Goal: Transaction & Acquisition: Purchase product/service

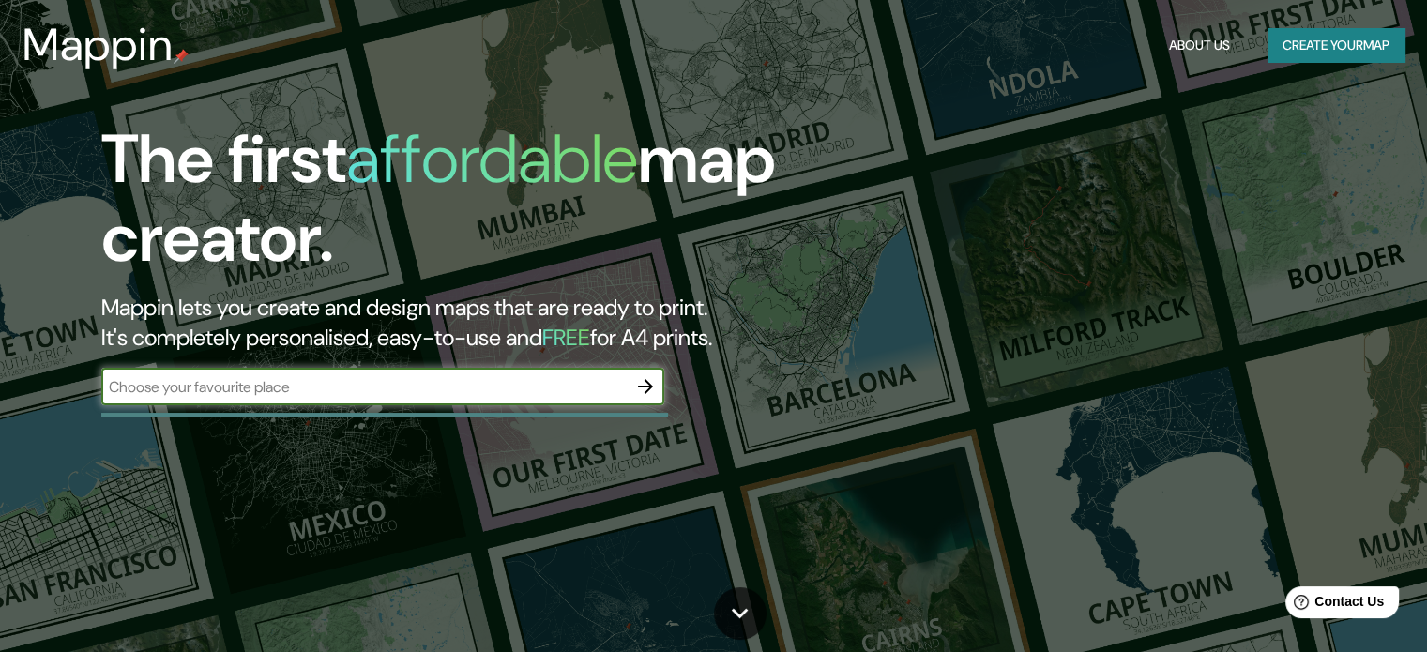
click at [359, 386] on input "text" at bounding box center [364, 387] width 526 height 22
type input "floridablanca"
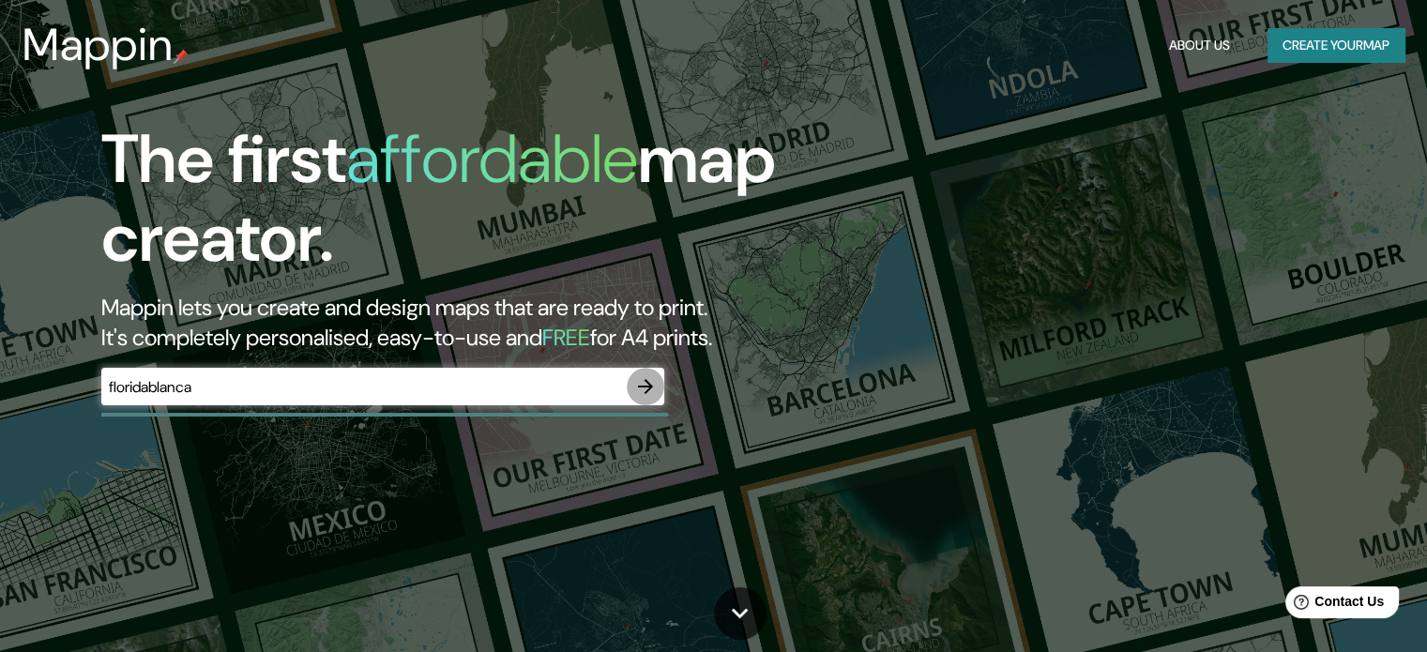
click at [650, 387] on icon "button" at bounding box center [645, 386] width 15 height 15
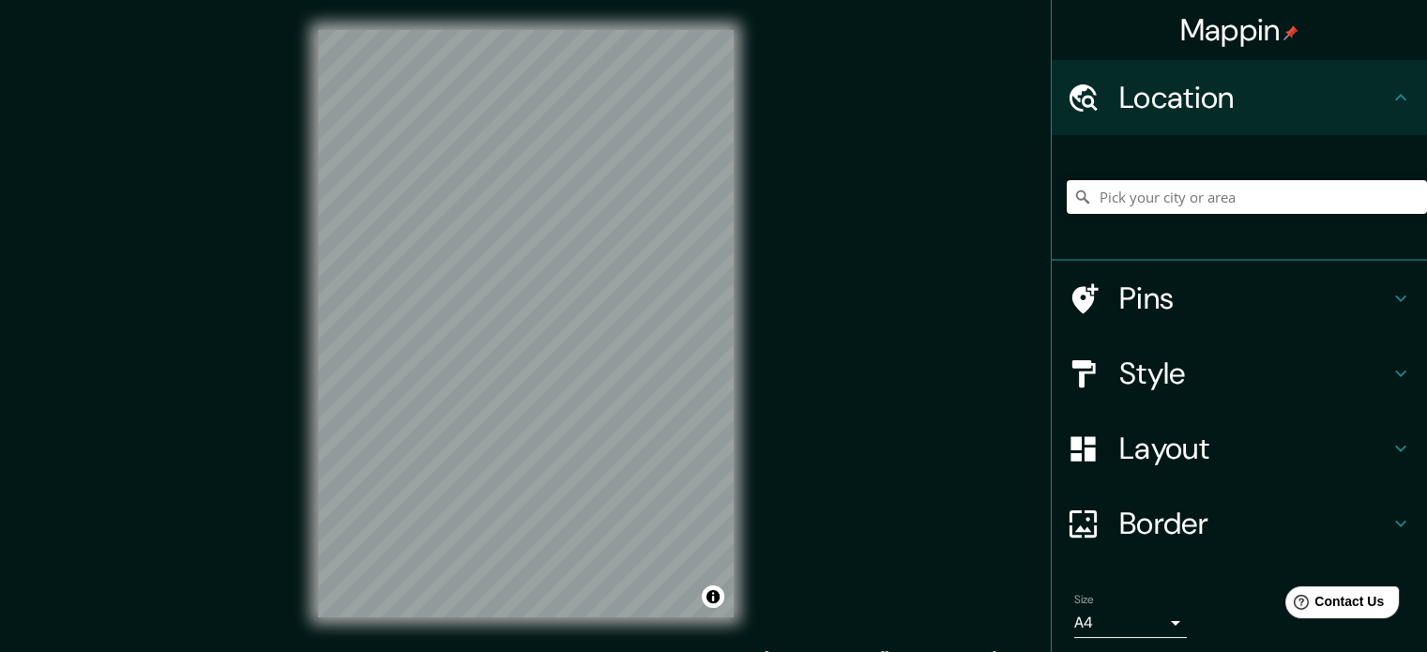
click at [1255, 194] on input "Pick your city or area" at bounding box center [1247, 197] width 360 height 34
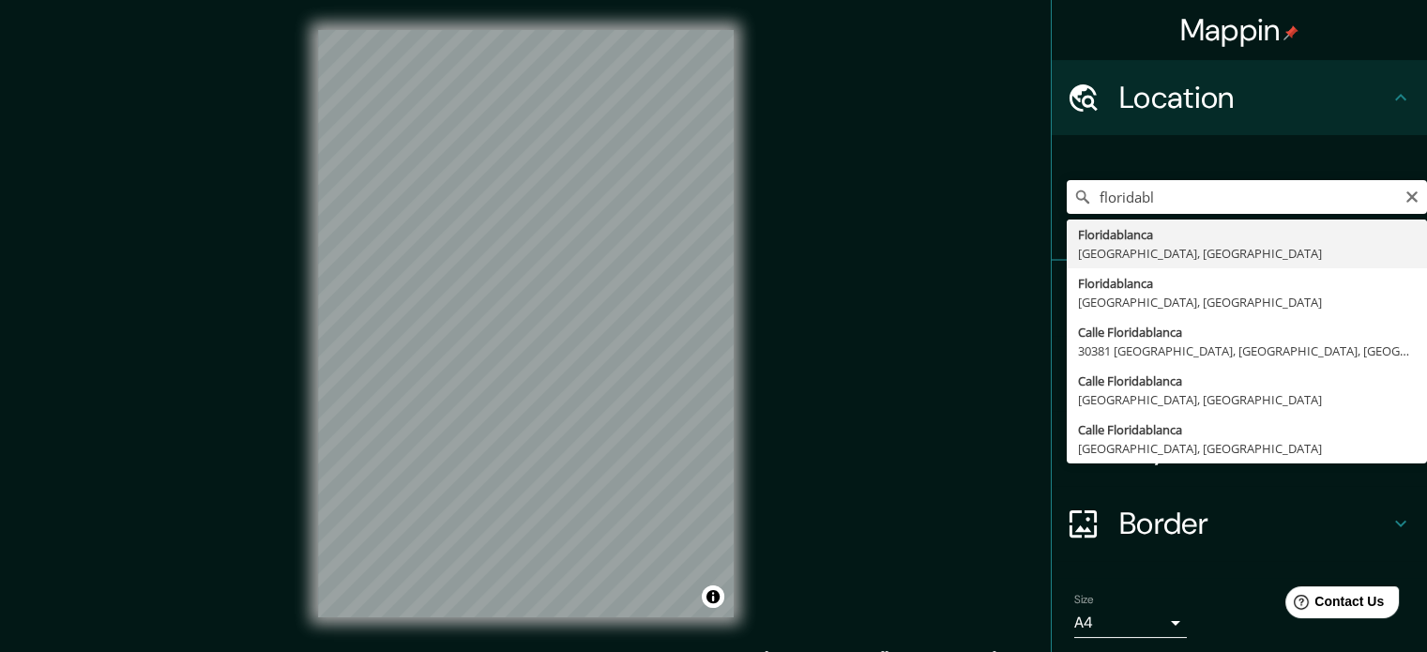
type input "Floridablanca, [GEOGRAPHIC_DATA], [GEOGRAPHIC_DATA]"
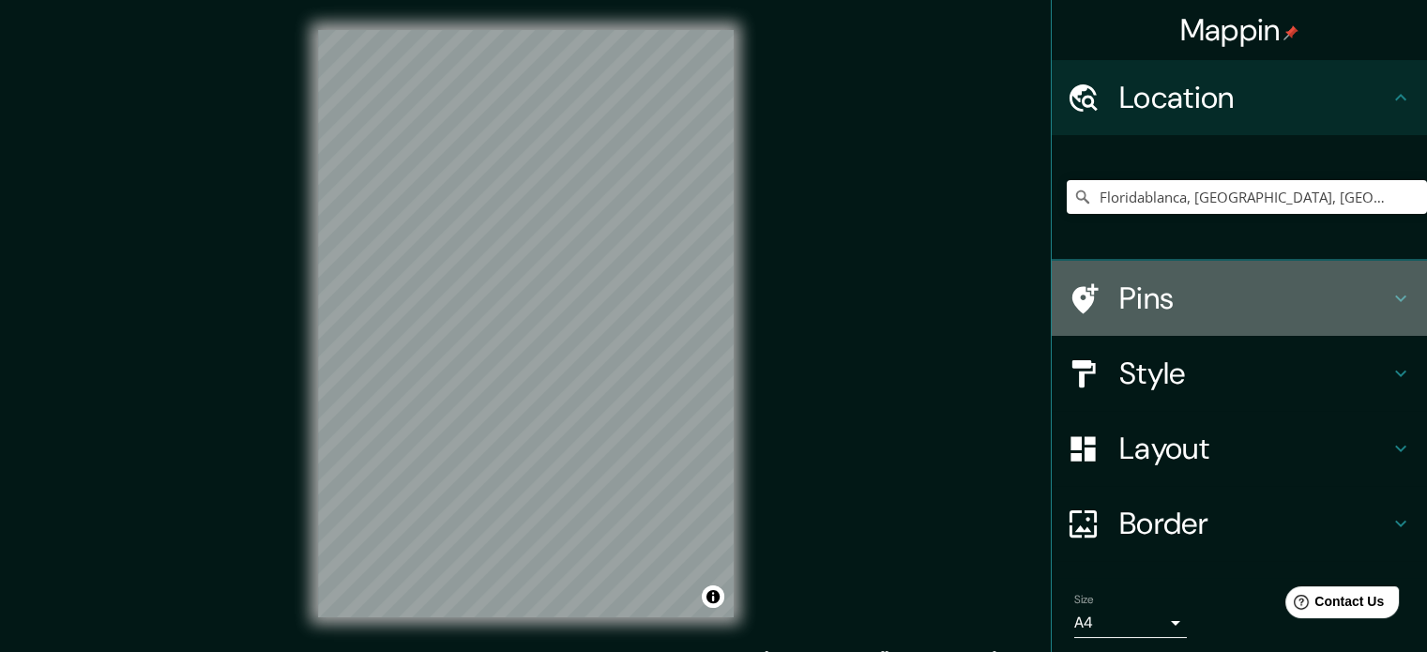
click at [1159, 311] on h4 "Pins" at bounding box center [1255, 299] width 270 height 38
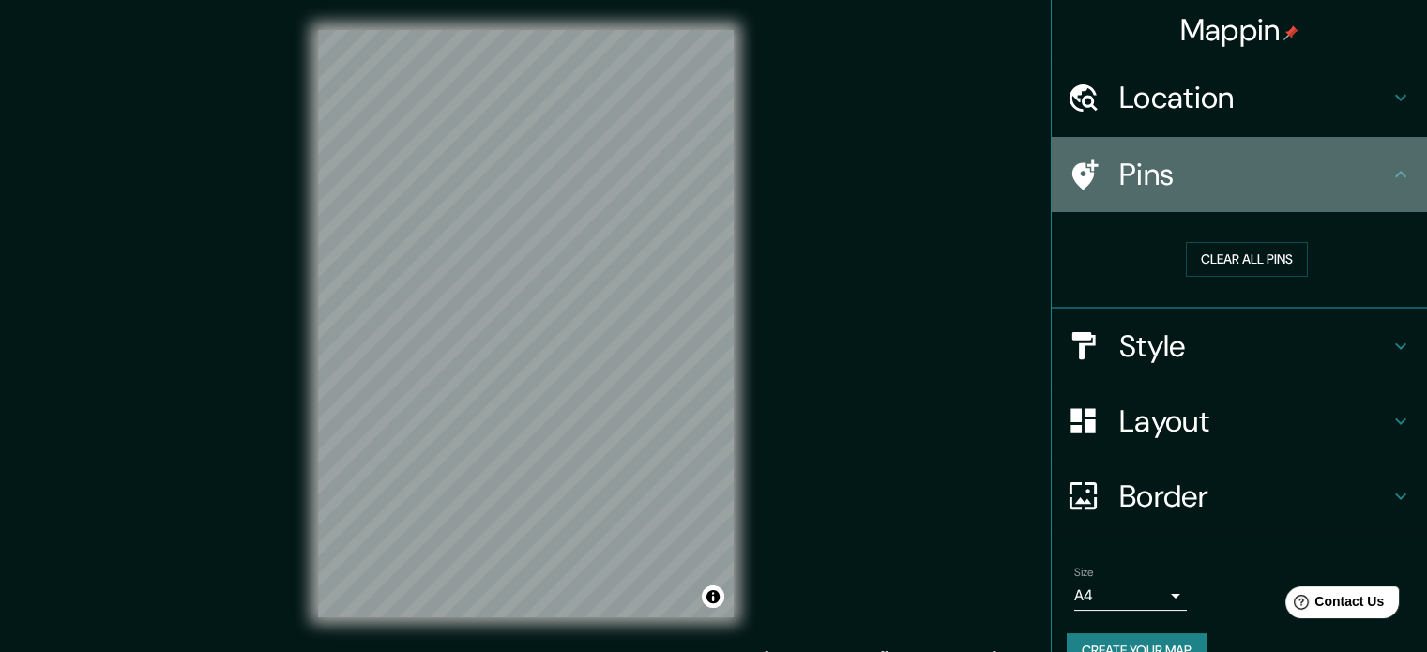
click at [1241, 182] on h4 "Pins" at bounding box center [1255, 175] width 270 height 38
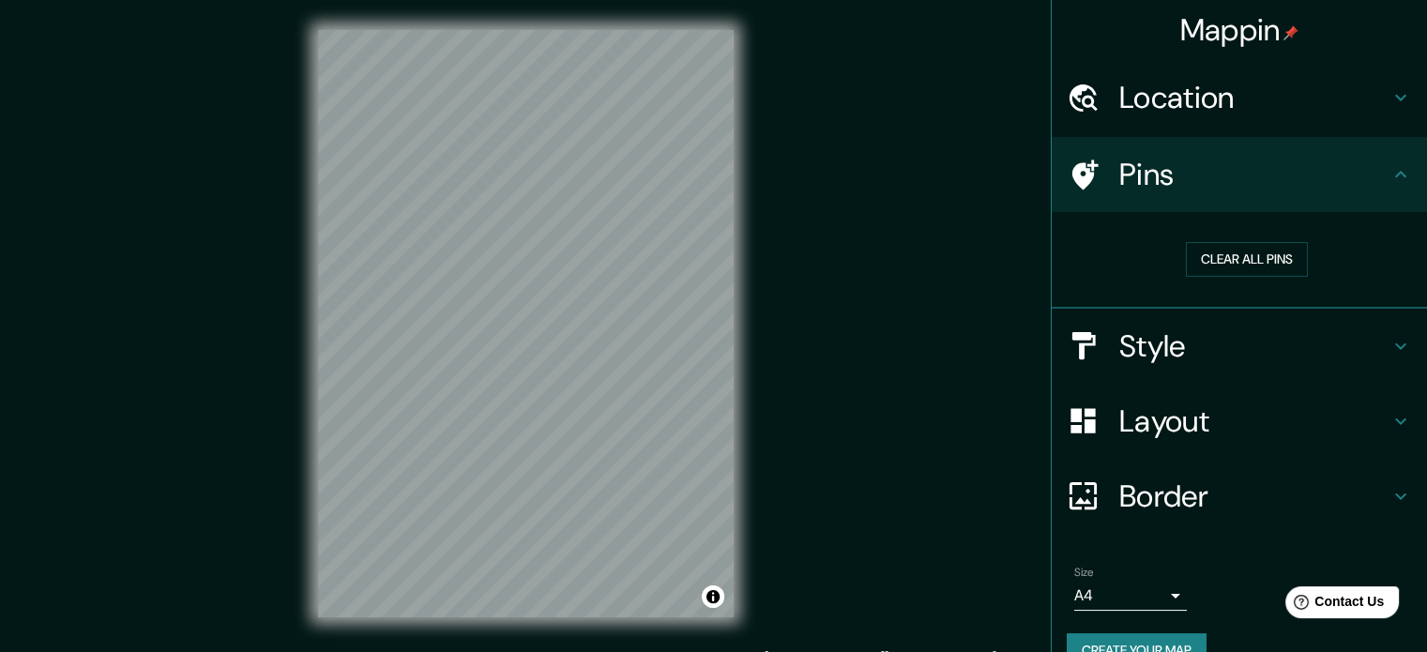
click at [1150, 334] on h4 "Style" at bounding box center [1255, 347] width 270 height 38
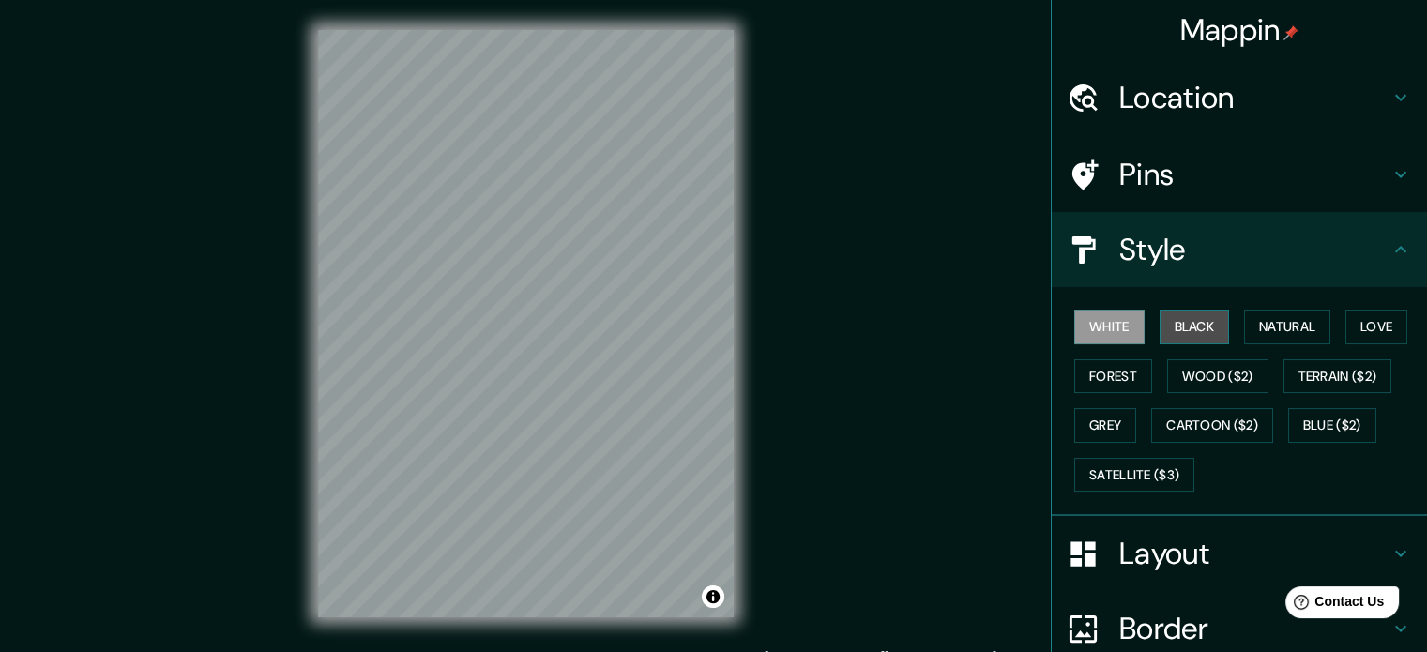
click at [1175, 327] on button "Black" at bounding box center [1195, 327] width 70 height 35
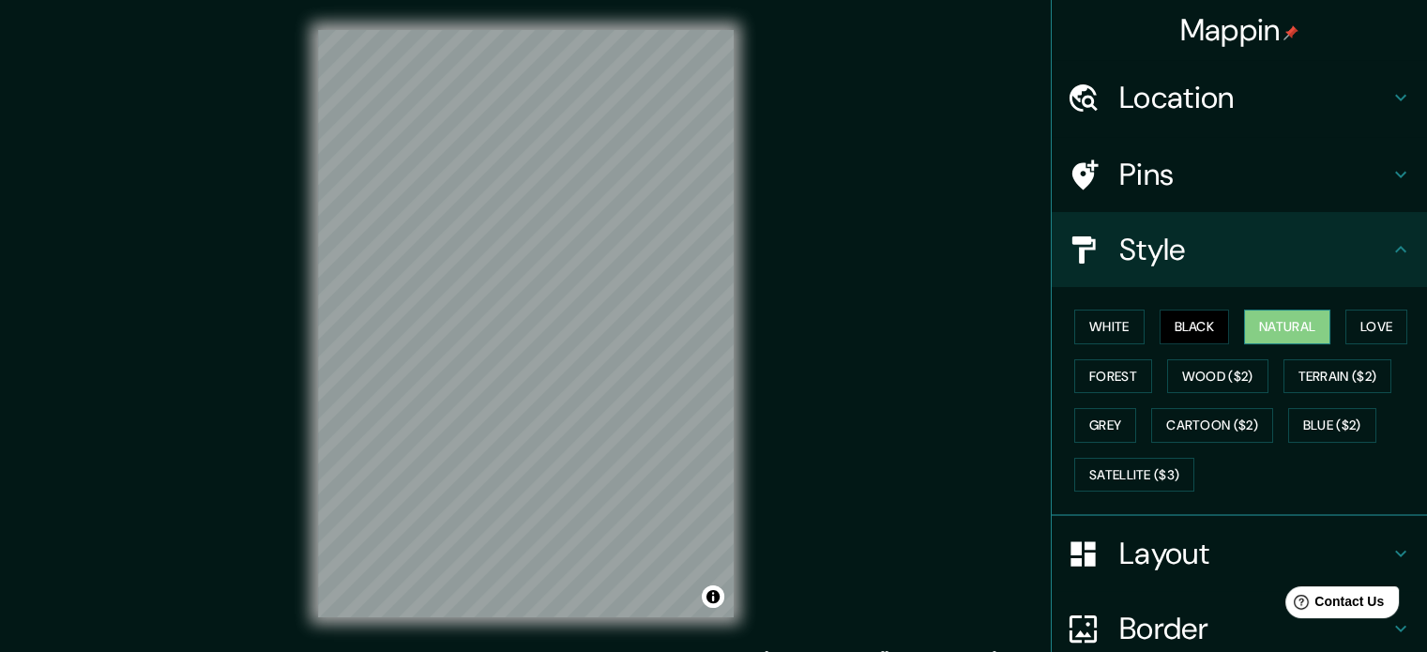
click at [1245, 323] on button "Natural" at bounding box center [1287, 327] width 86 height 35
click at [1375, 307] on div "White Black Natural Love Forest Wood ($2) Terrain ($2) Grey Cartoon ($2) Blue (…" at bounding box center [1247, 400] width 360 height 197
click at [1366, 326] on button "Love" at bounding box center [1377, 327] width 62 height 35
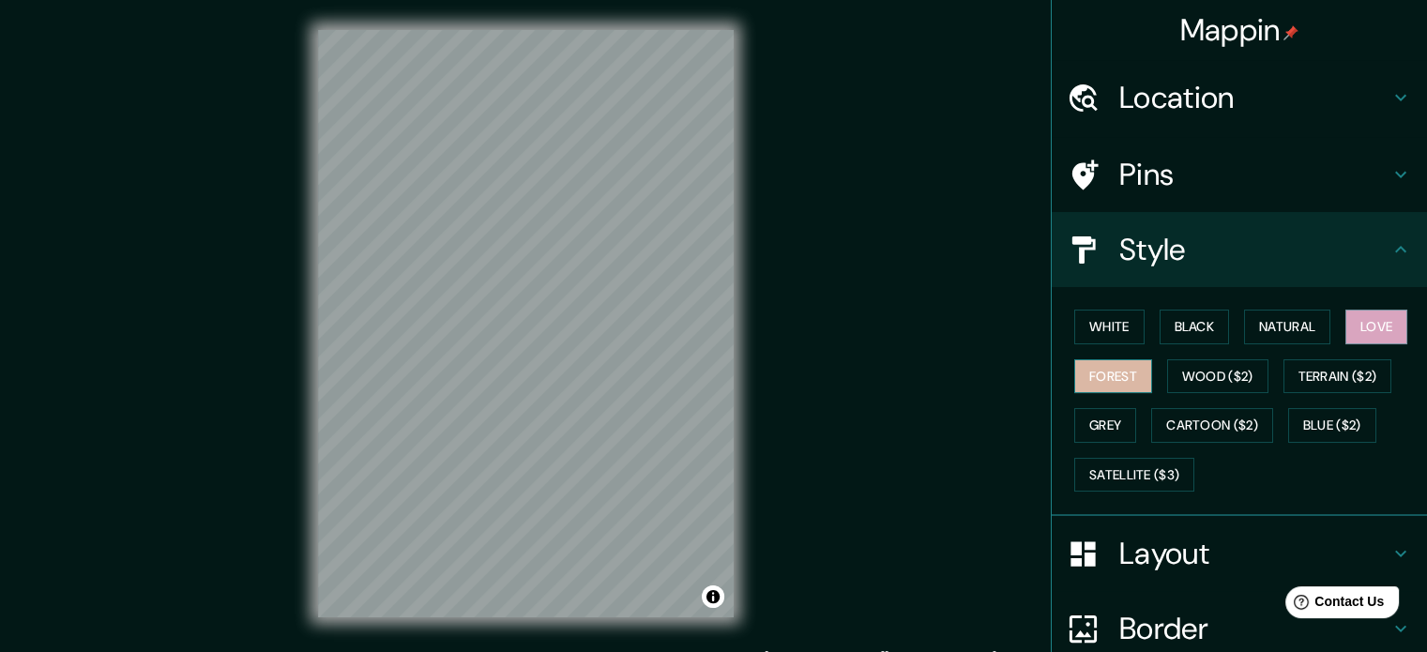
click at [1075, 371] on button "Forest" at bounding box center [1114, 376] width 78 height 35
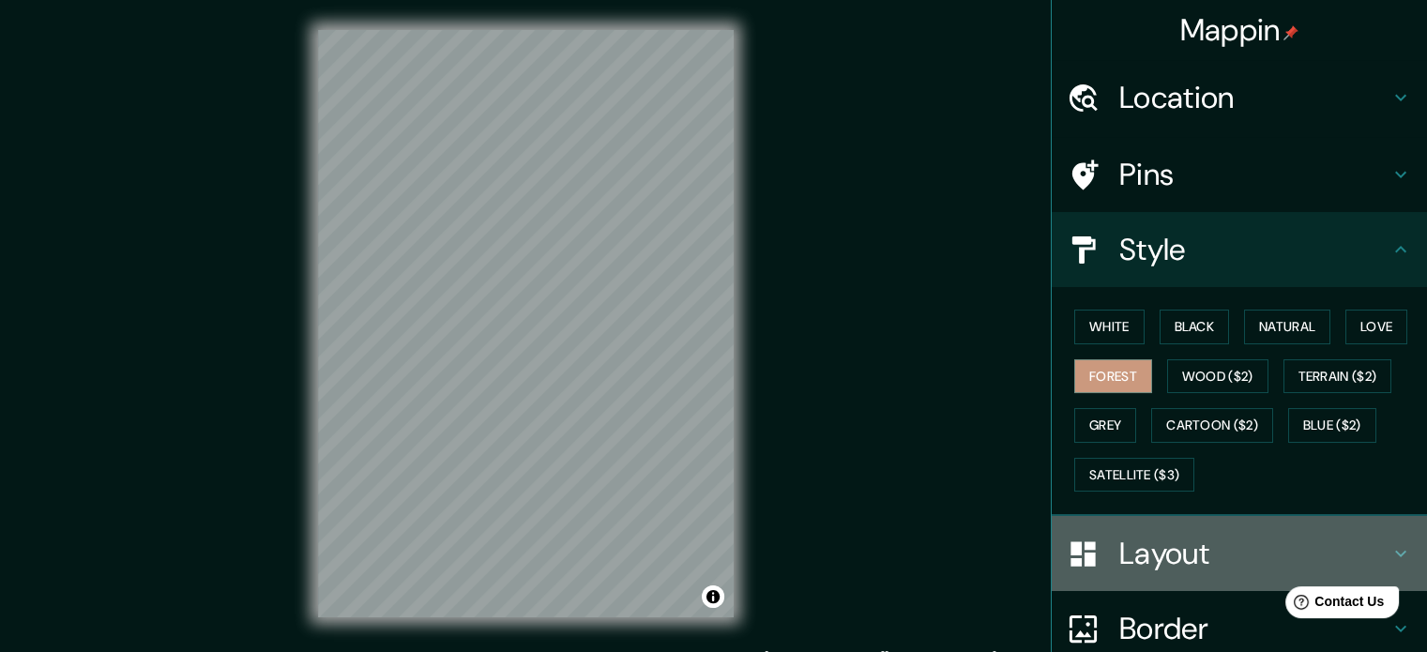
click at [1123, 539] on h4 "Layout" at bounding box center [1255, 554] width 270 height 38
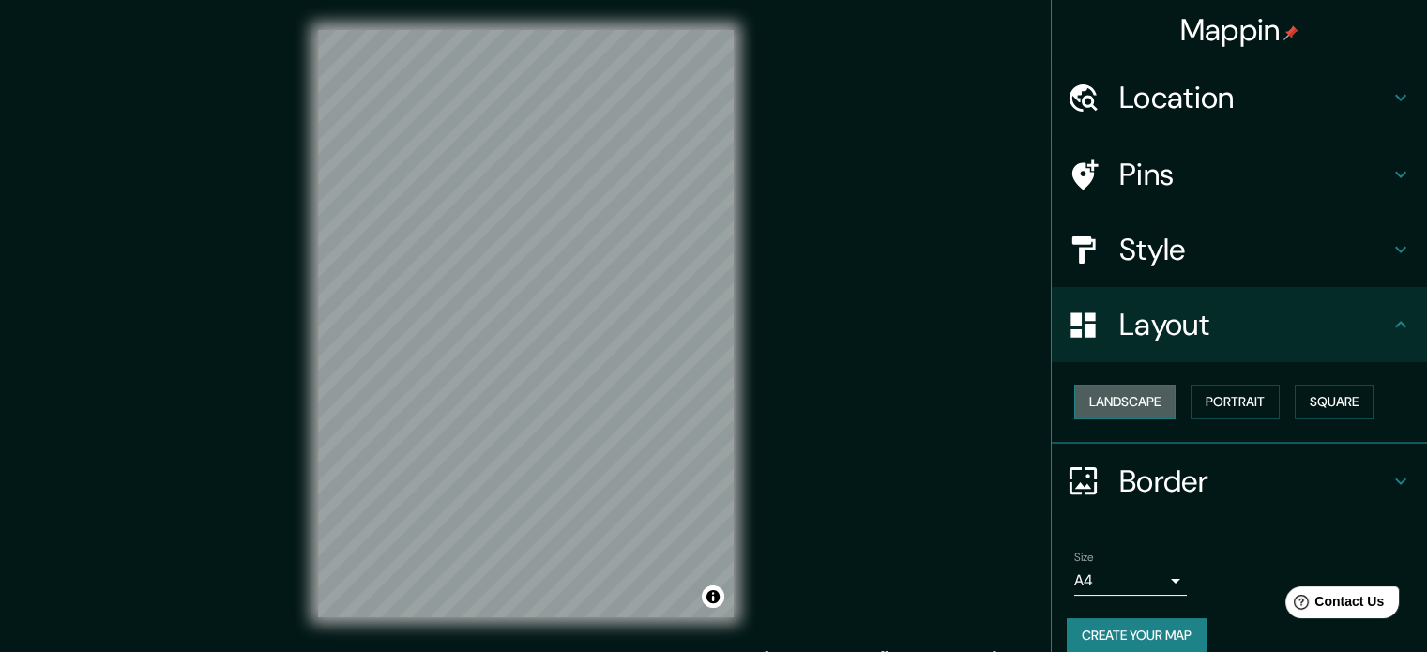
click at [1117, 386] on button "Landscape" at bounding box center [1125, 402] width 101 height 35
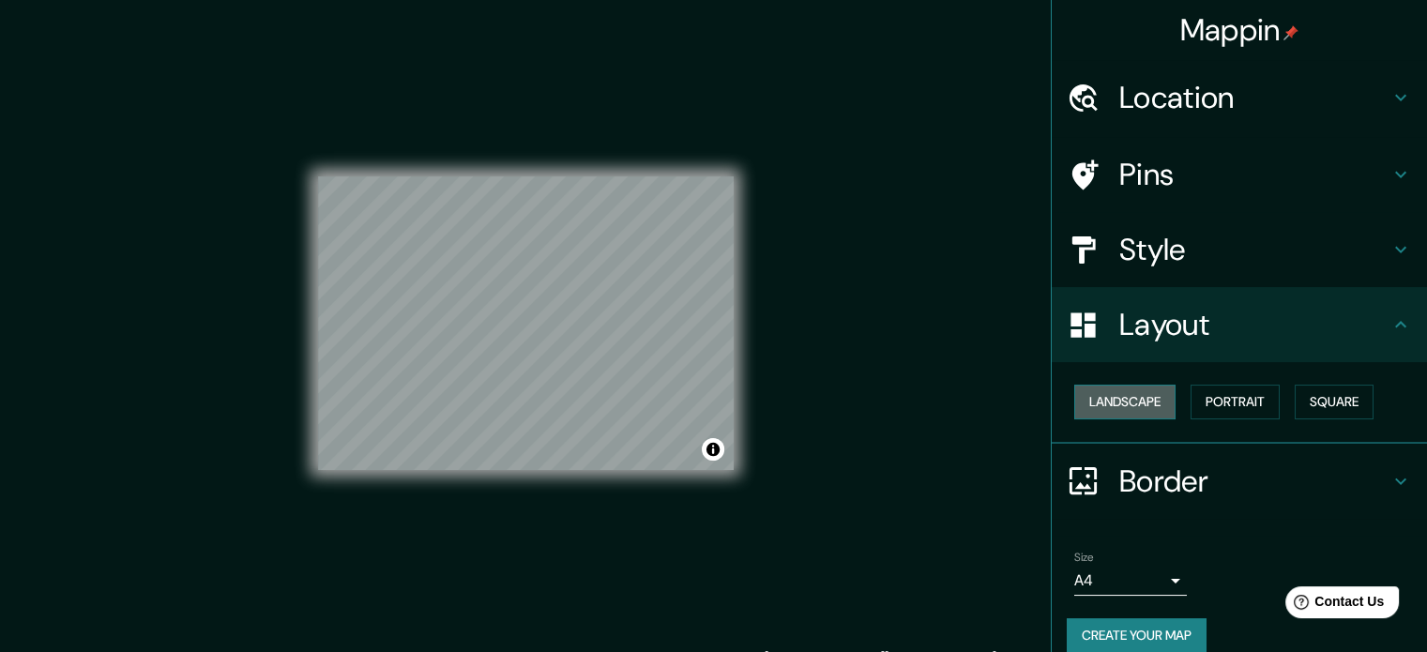
click at [1117, 389] on button "Landscape" at bounding box center [1125, 402] width 101 height 35
click at [1223, 415] on button "Portrait" at bounding box center [1235, 402] width 89 height 35
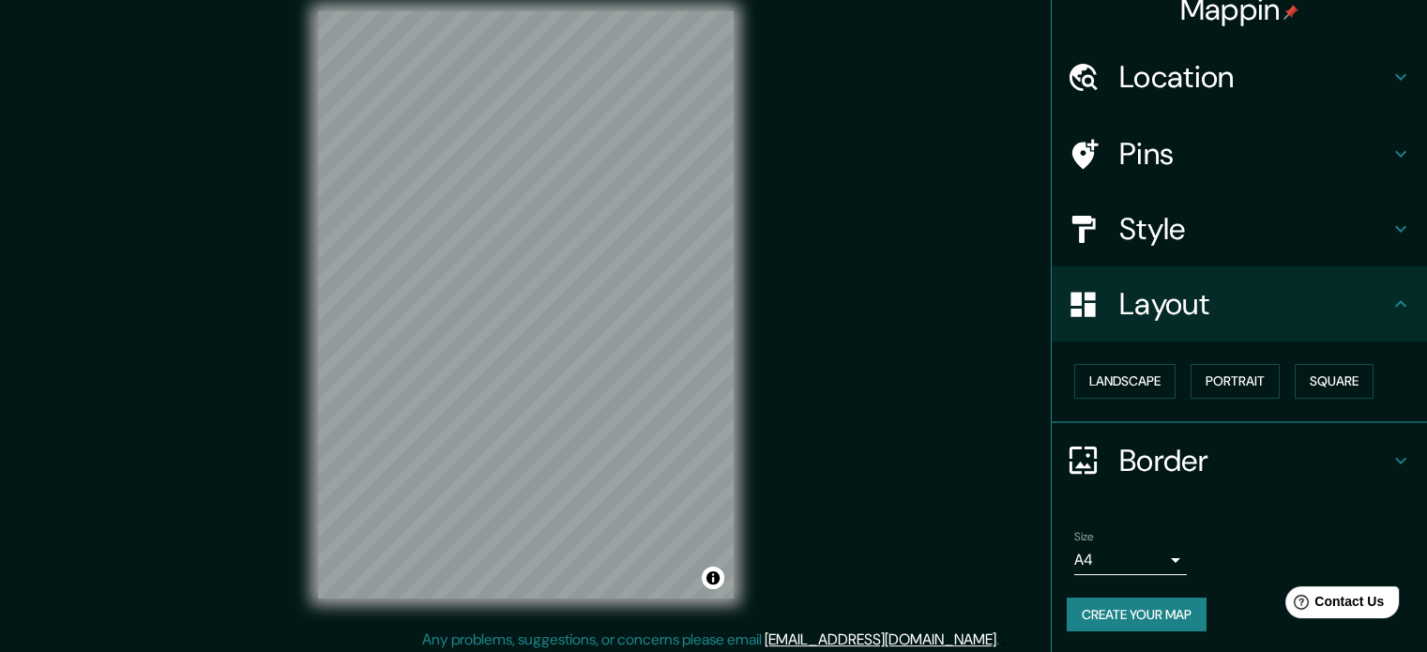
scroll to position [24, 0]
